Goal: Information Seeking & Learning: Learn about a topic

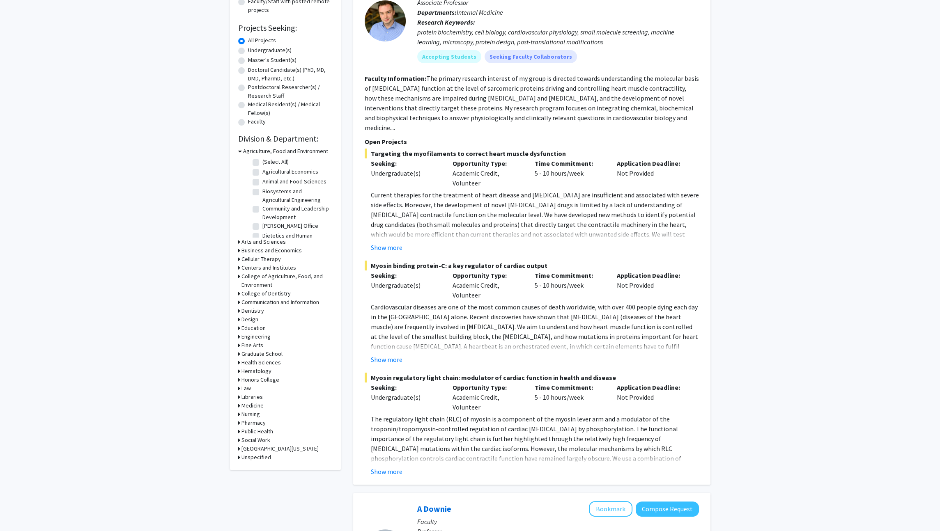
scroll to position [121, 0]
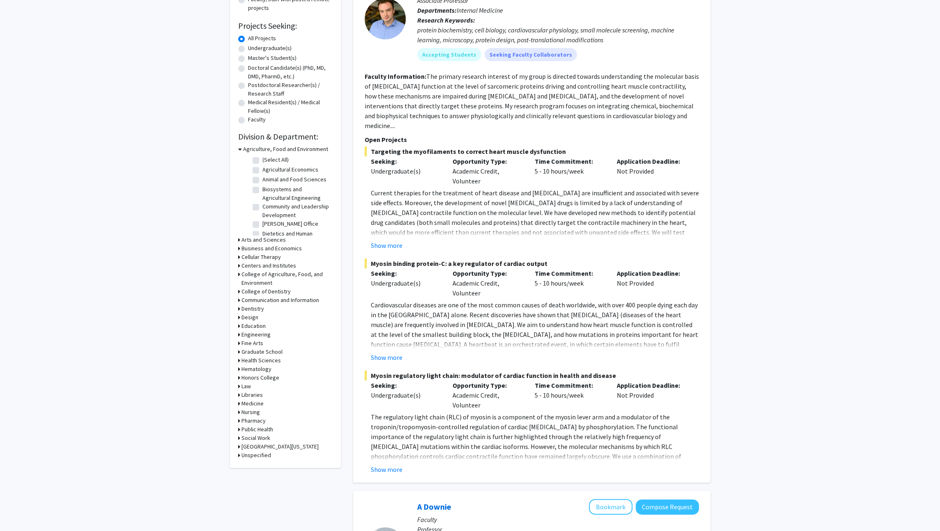
click at [258, 337] on h3 "Engineering" at bounding box center [255, 334] width 29 height 9
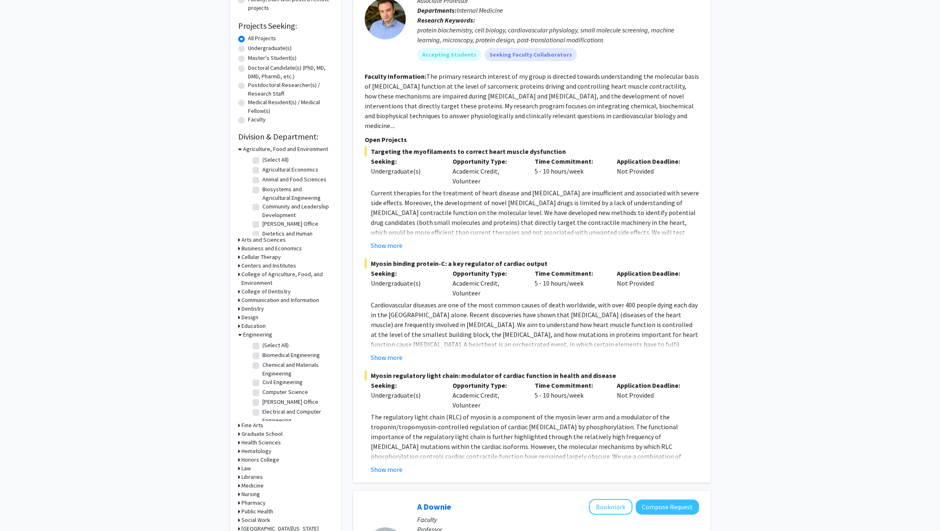
scroll to position [62, 0]
click at [295, 407] on label "Mining Engineering" at bounding box center [285, 411] width 46 height 9
click at [268, 407] on input "Mining Engineering" at bounding box center [264, 409] width 5 height 5
checkbox input "true"
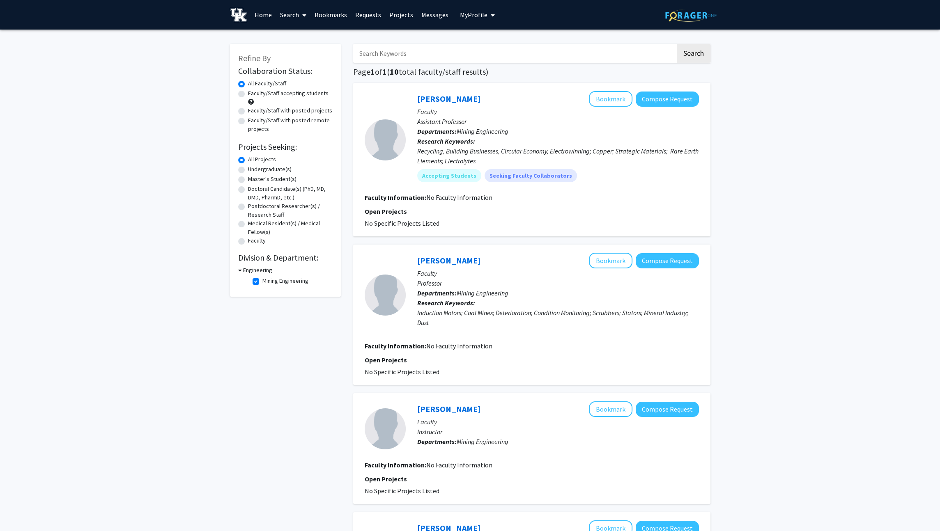
click at [281, 282] on label "Mining Engineering" at bounding box center [285, 281] width 46 height 9
click at [268, 282] on input "Mining Engineering" at bounding box center [264, 279] width 5 height 5
checkbox input "false"
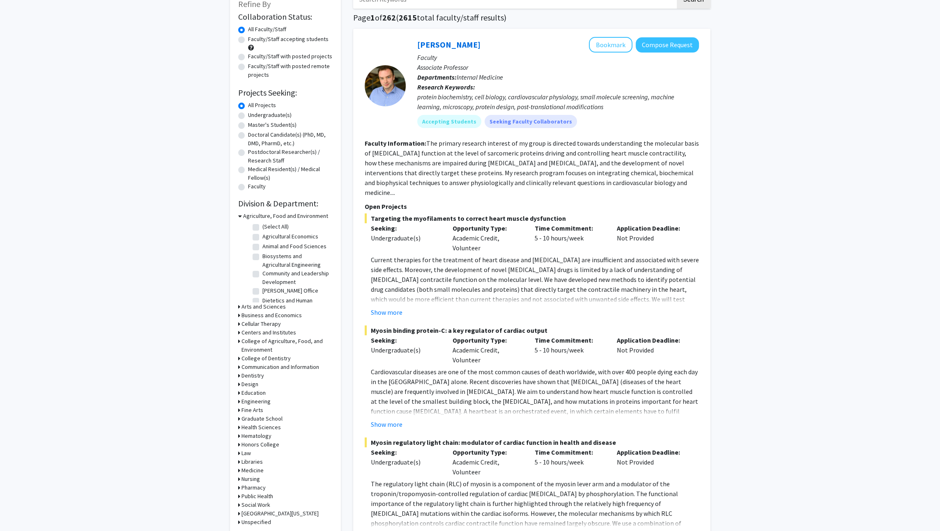
scroll to position [54, 0]
click at [255, 400] on h3 "Engineering" at bounding box center [255, 401] width 29 height 9
click at [262, 456] on label "Mechanical and Aerospace Engineering" at bounding box center [296, 464] width 68 height 17
click at [262, 456] on input "Mechanical and Aerospace Engineering" at bounding box center [264, 458] width 5 height 5
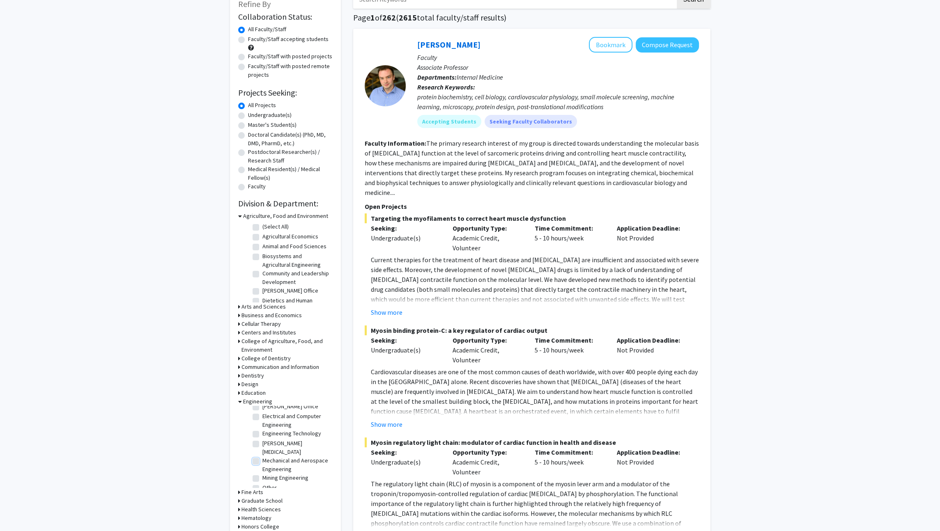
checkbox input "true"
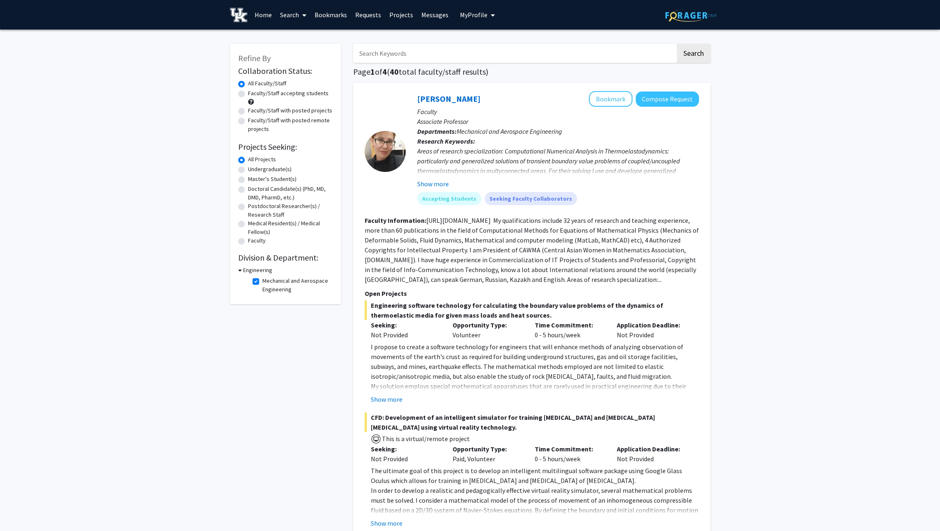
click at [297, 96] on label "Faculty/Staff accepting students" at bounding box center [288, 93] width 80 height 9
click at [253, 94] on input "Faculty/Staff accepting students" at bounding box center [250, 91] width 5 height 5
radio input "true"
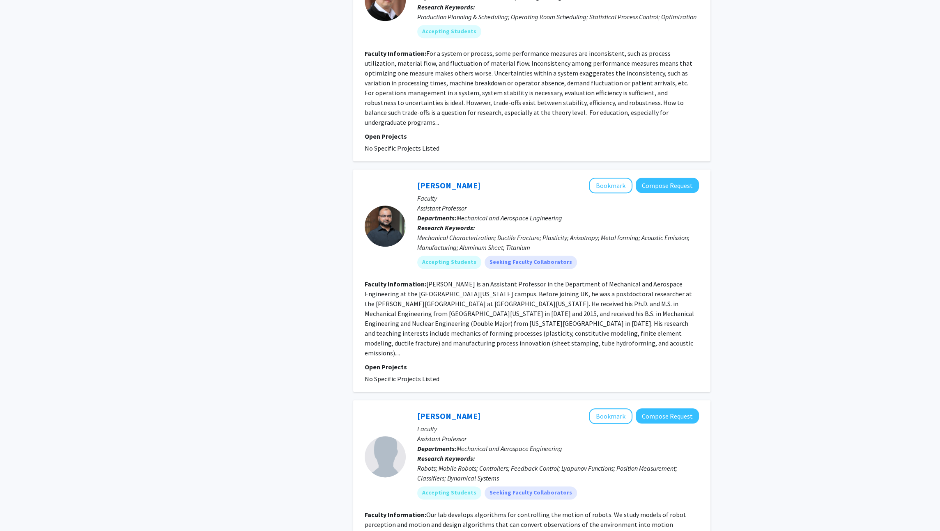
scroll to position [1314, 0]
click at [449, 180] on link "[PERSON_NAME]" at bounding box center [448, 185] width 63 height 10
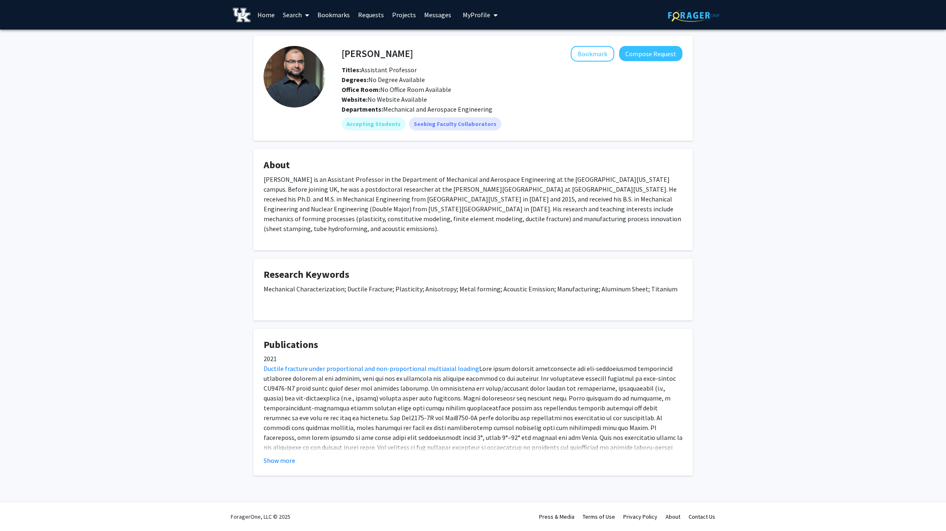
click at [382, 49] on h4 "[PERSON_NAME]" at bounding box center [377, 53] width 71 height 15
